Goal: Complete application form: Complete application form

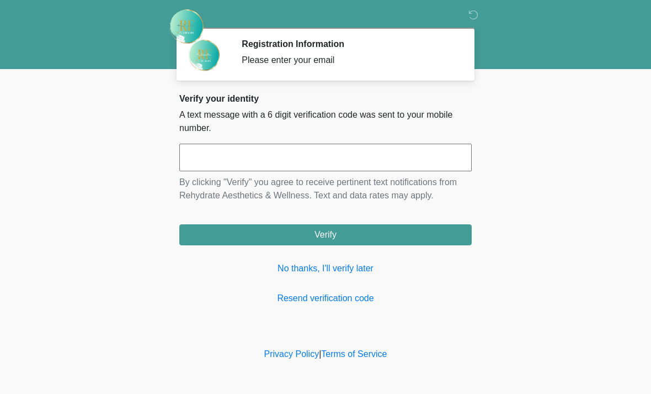
click at [393, 156] on input "text" at bounding box center [325, 158] width 293 height 28
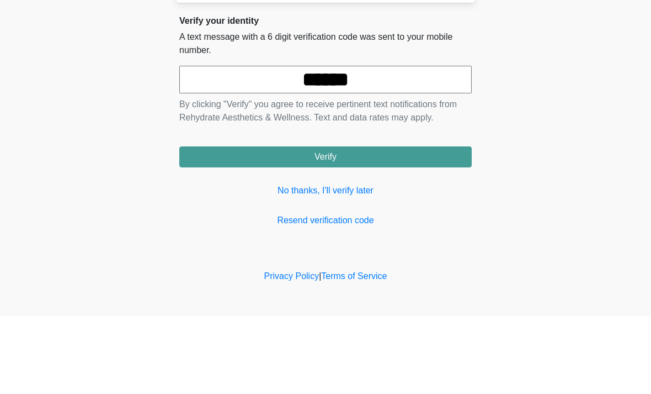
type input "******"
click at [361, 224] on button "Verify" at bounding box center [325, 234] width 293 height 21
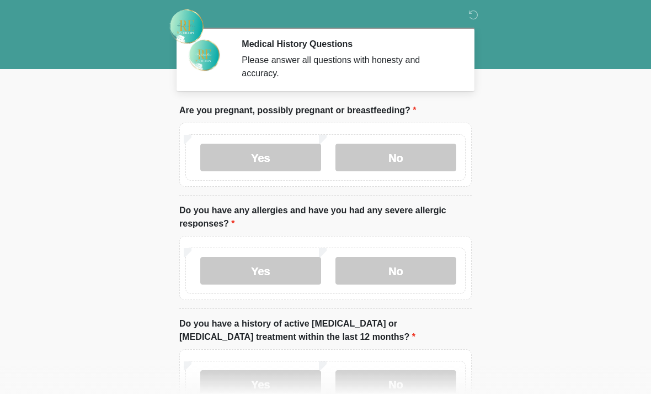
click at [362, 150] on label "No" at bounding box center [396, 158] width 121 height 28
click at [221, 273] on label "Yes" at bounding box center [260, 271] width 121 height 28
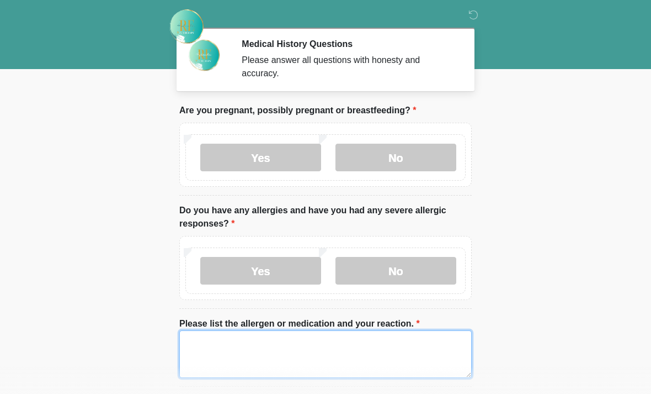
click at [213, 347] on textarea "Please list the allergen or medication and your reaction." at bounding box center [325, 353] width 293 height 47
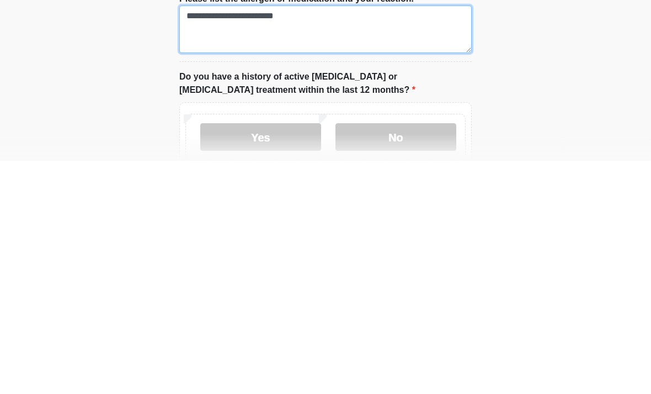
scroll to position [93, 0]
type textarea "**********"
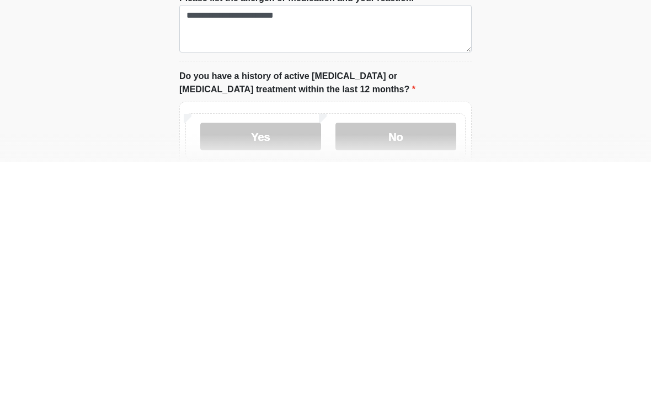
click at [374, 354] on label "No" at bounding box center [396, 368] width 121 height 28
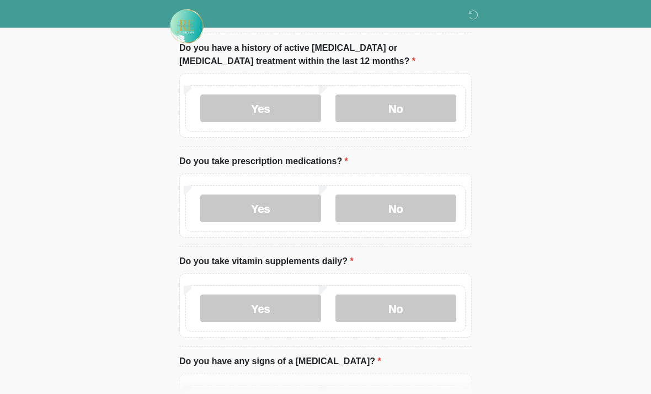
scroll to position [353, 0]
click at [423, 211] on label "No" at bounding box center [396, 208] width 121 height 28
click at [425, 309] on label "No" at bounding box center [396, 308] width 121 height 28
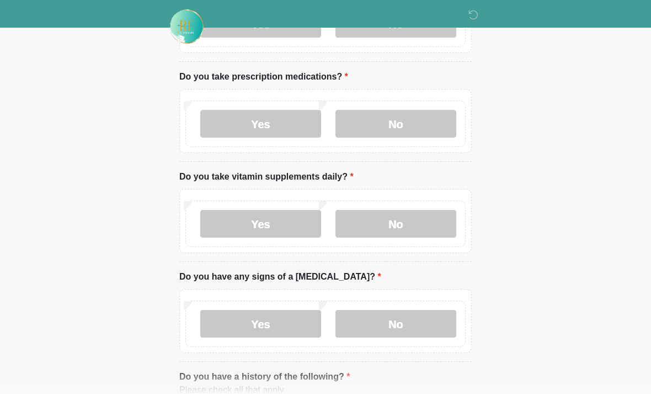
click at [431, 333] on label "No" at bounding box center [396, 324] width 121 height 28
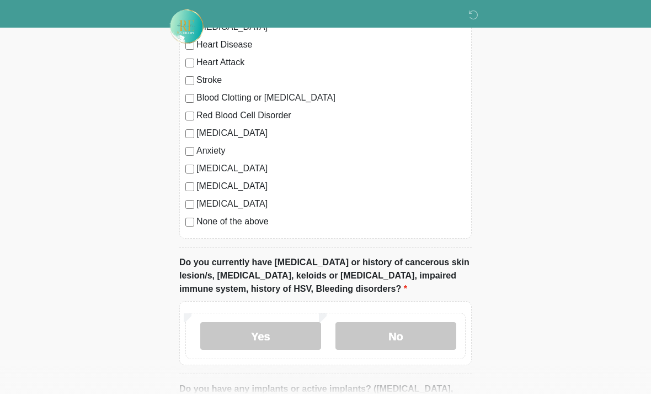
scroll to position [834, 0]
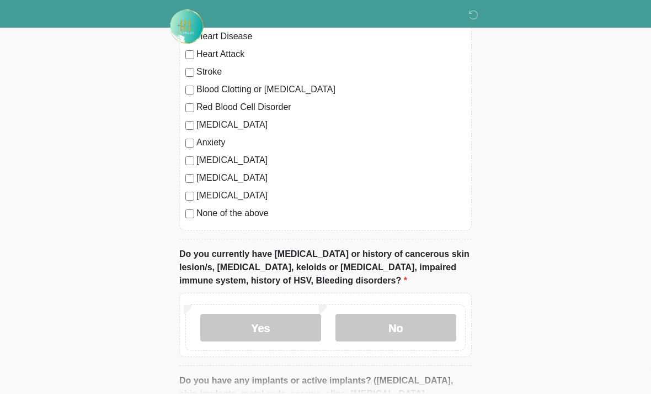
click at [427, 330] on label "No" at bounding box center [396, 328] width 121 height 28
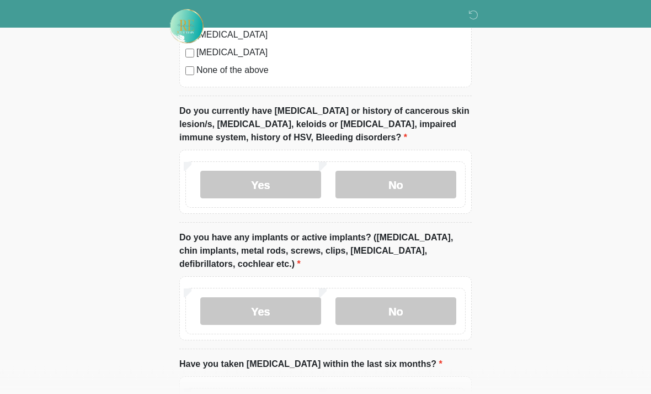
scroll to position [977, 0]
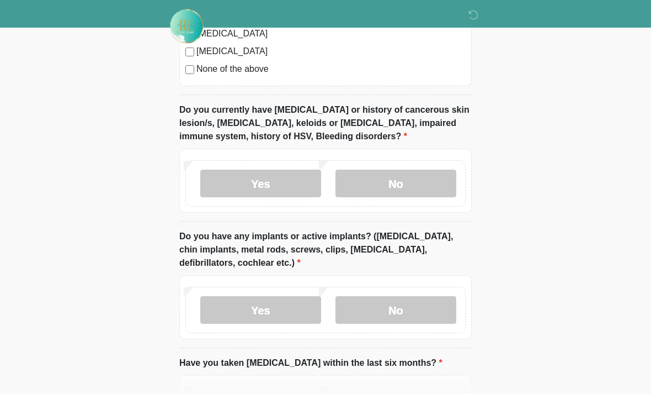
click at [432, 309] on label "No" at bounding box center [396, 310] width 121 height 28
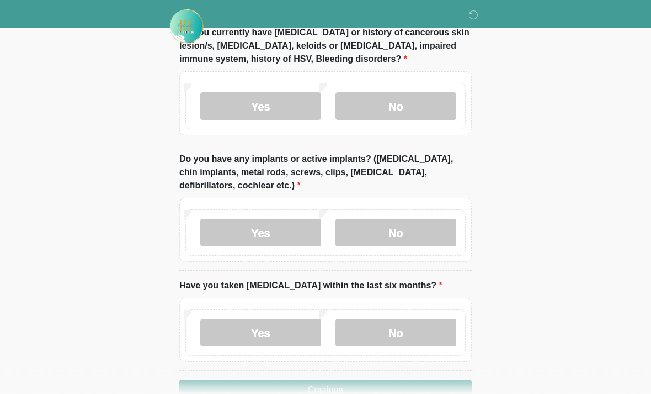
scroll to position [1083, 0]
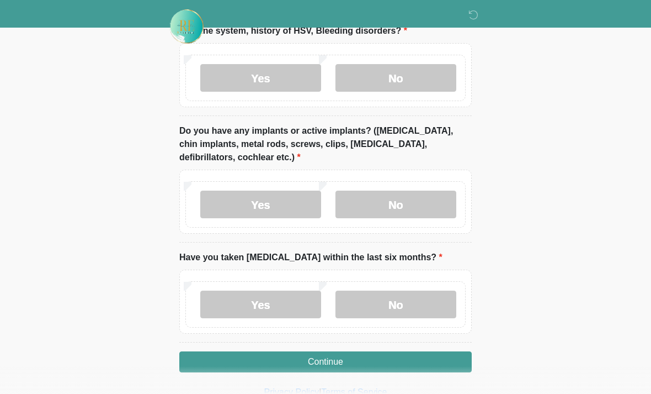
click at [427, 307] on label "No" at bounding box center [396, 304] width 121 height 28
click at [454, 364] on button "Continue" at bounding box center [325, 361] width 293 height 21
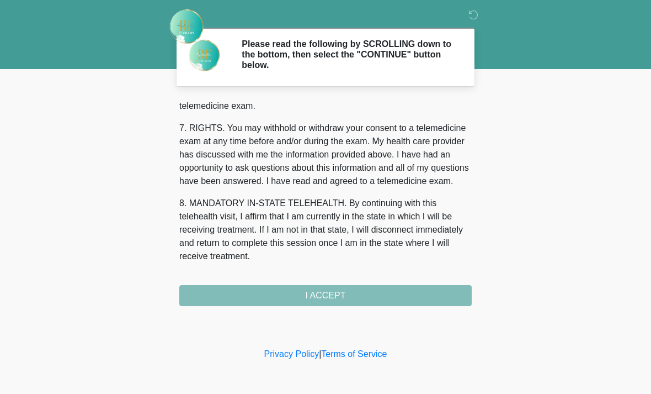
scroll to position [481, 0]
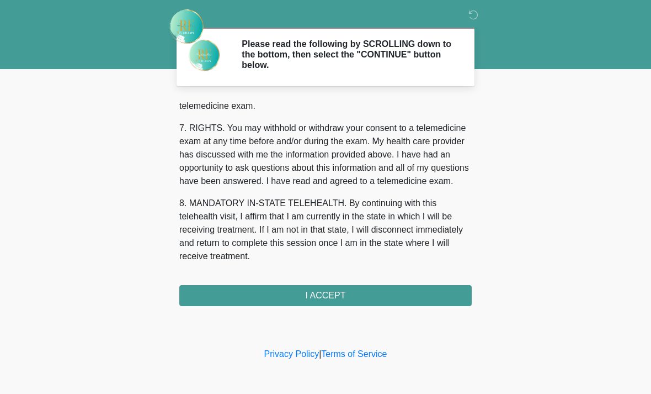
click at [202, 303] on button "I ACCEPT" at bounding box center [325, 295] width 293 height 21
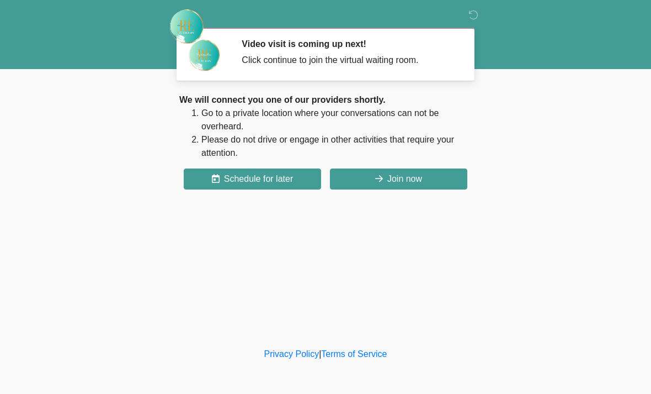
click at [441, 183] on button "Join now" at bounding box center [398, 178] width 137 height 21
